Goal: Register for event/course

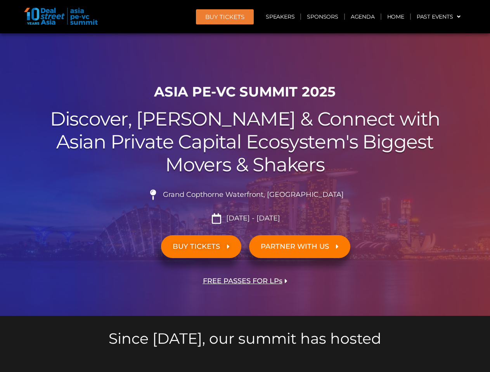
scroll to position [6755, 0]
